Goal: Book appointment/travel/reservation

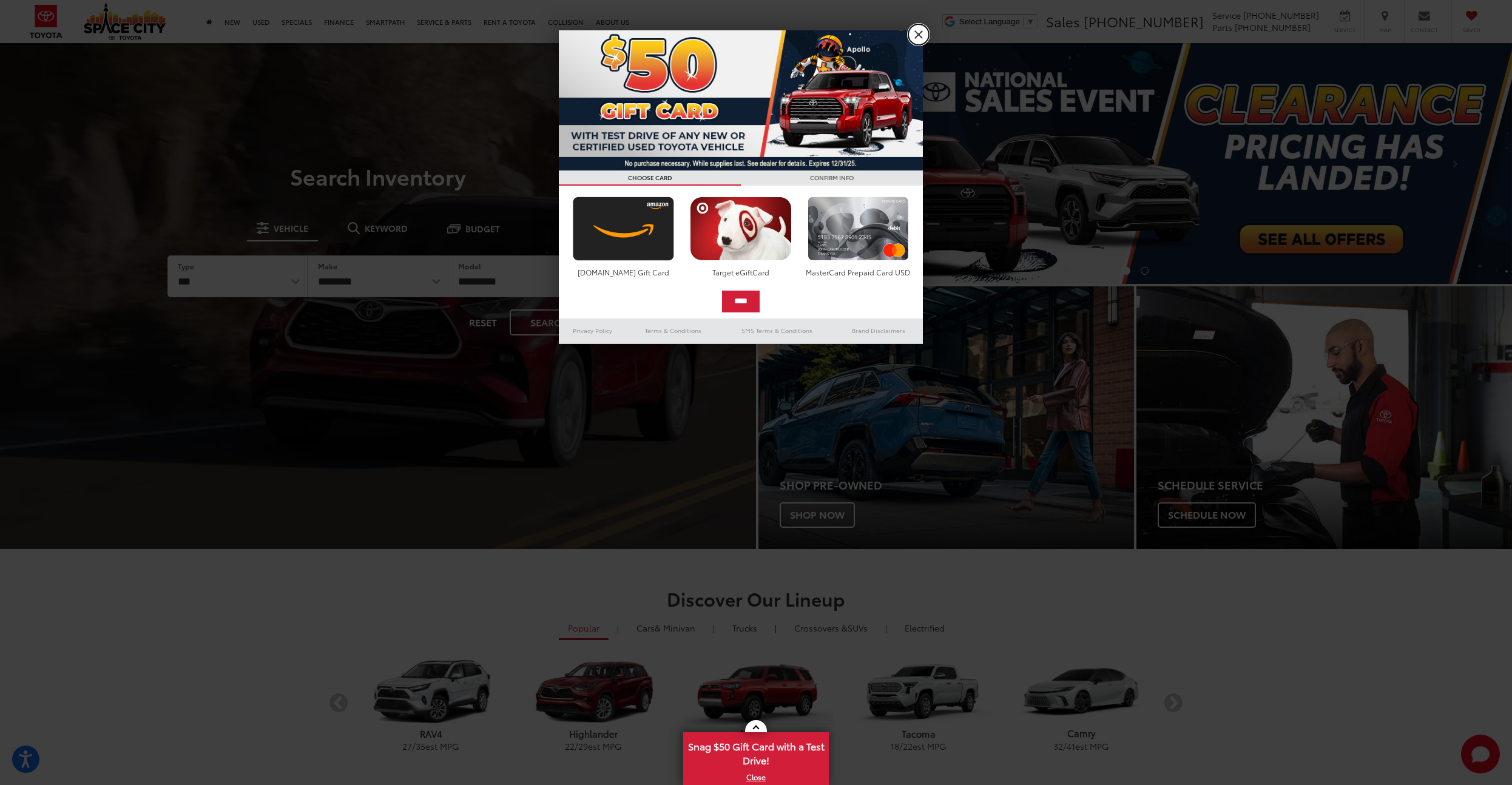
click at [911, 38] on link "X" at bounding box center [918, 34] width 21 height 21
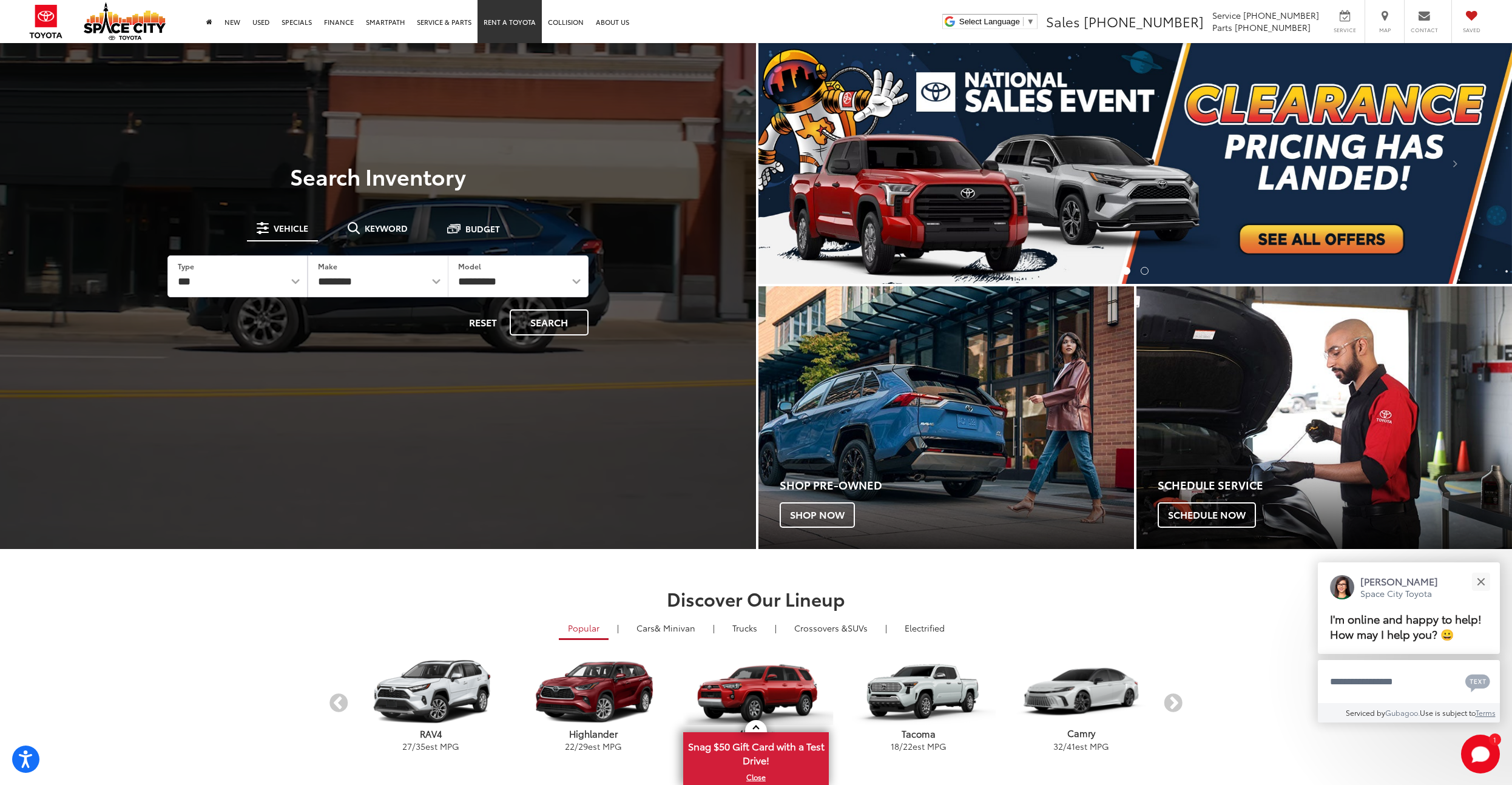
click at [515, 27] on link "Rent a Toyota" at bounding box center [510, 21] width 65 height 43
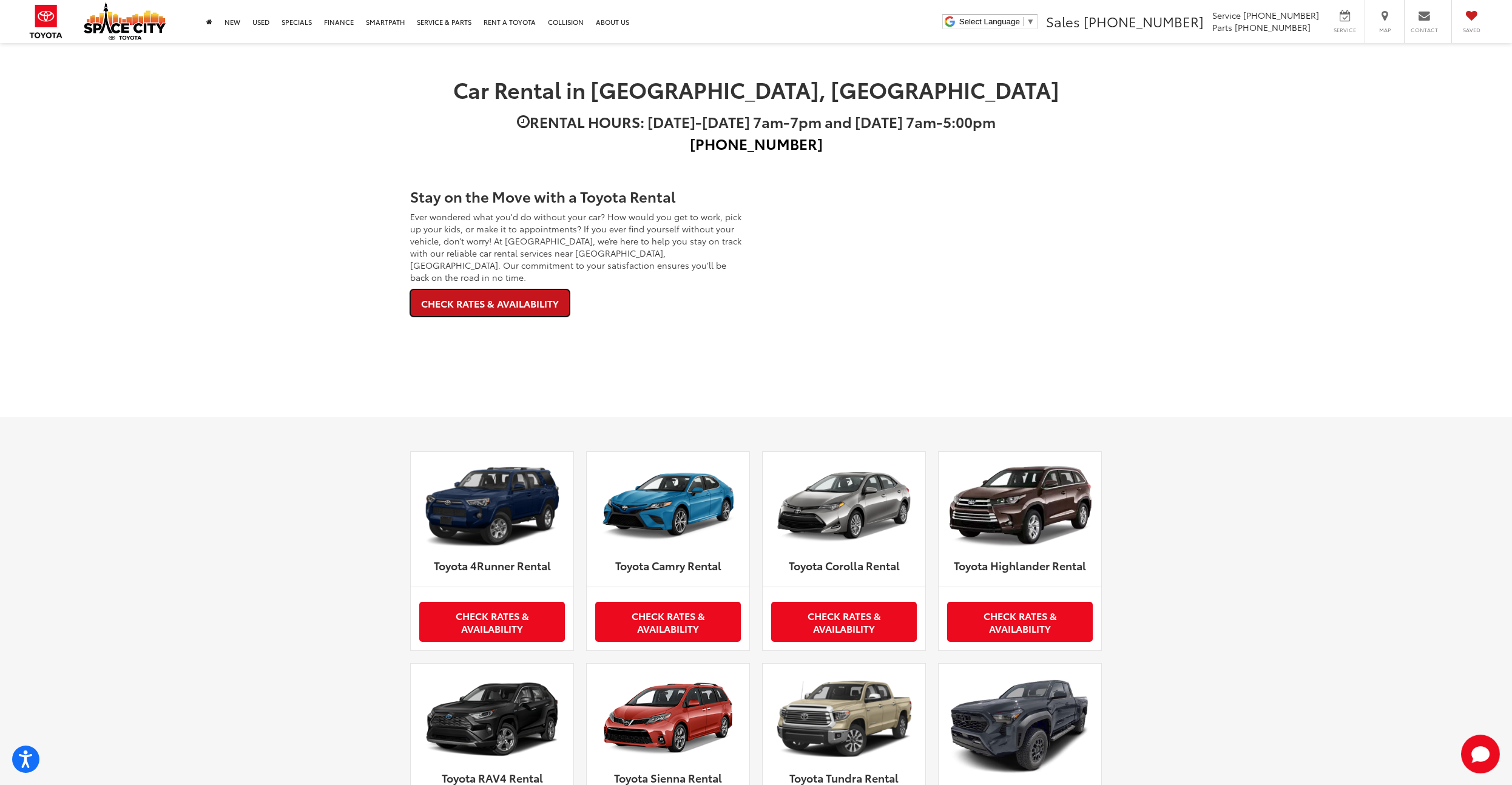
click at [494, 289] on link "Check Rates & Availability" at bounding box center [490, 303] width 160 height 27
